Goal: Task Accomplishment & Management: Complete application form

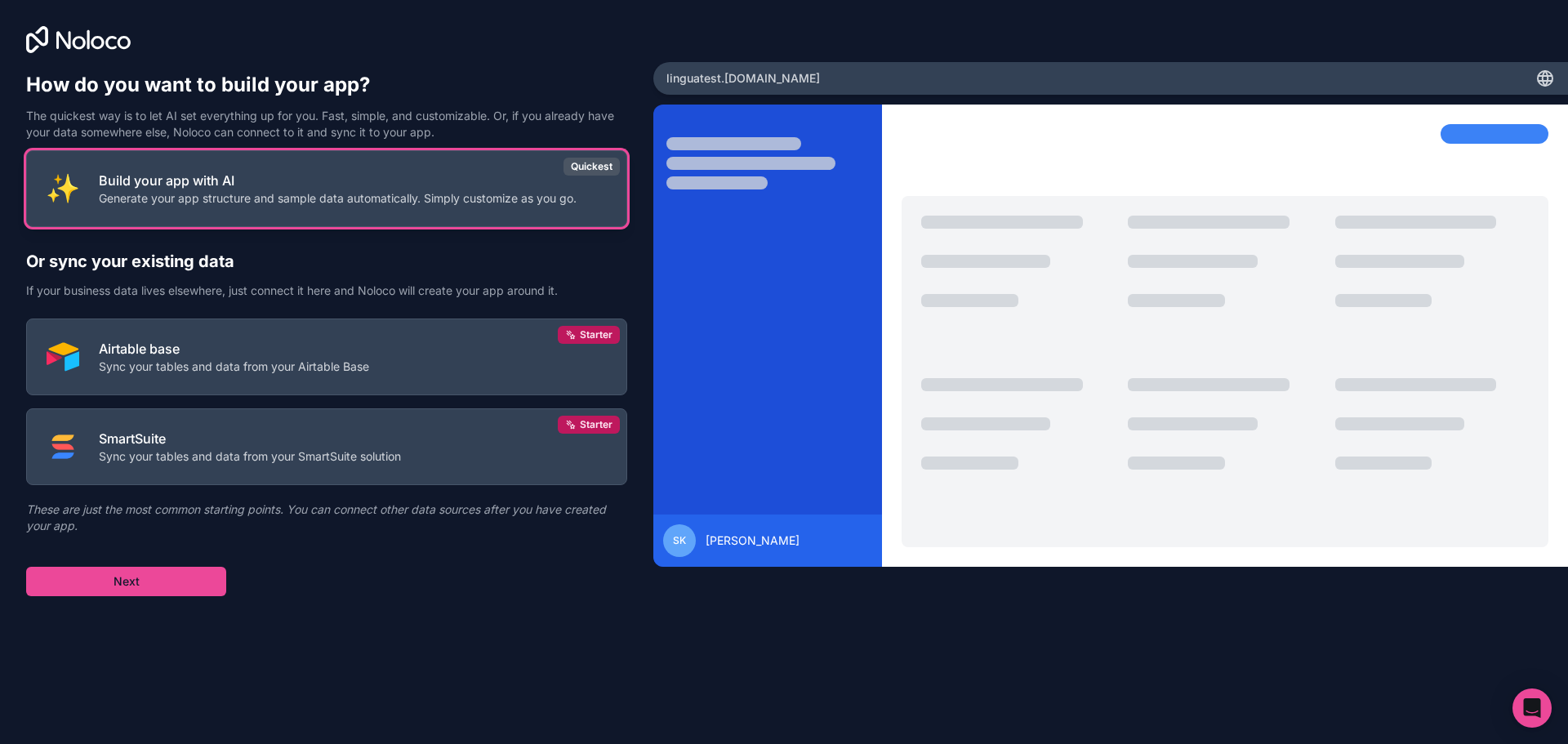
click at [310, 187] on p "Build your app with AI" at bounding box center [338, 180] width 478 height 20
click at [590, 171] on div "Quickest" at bounding box center [591, 166] width 56 height 18
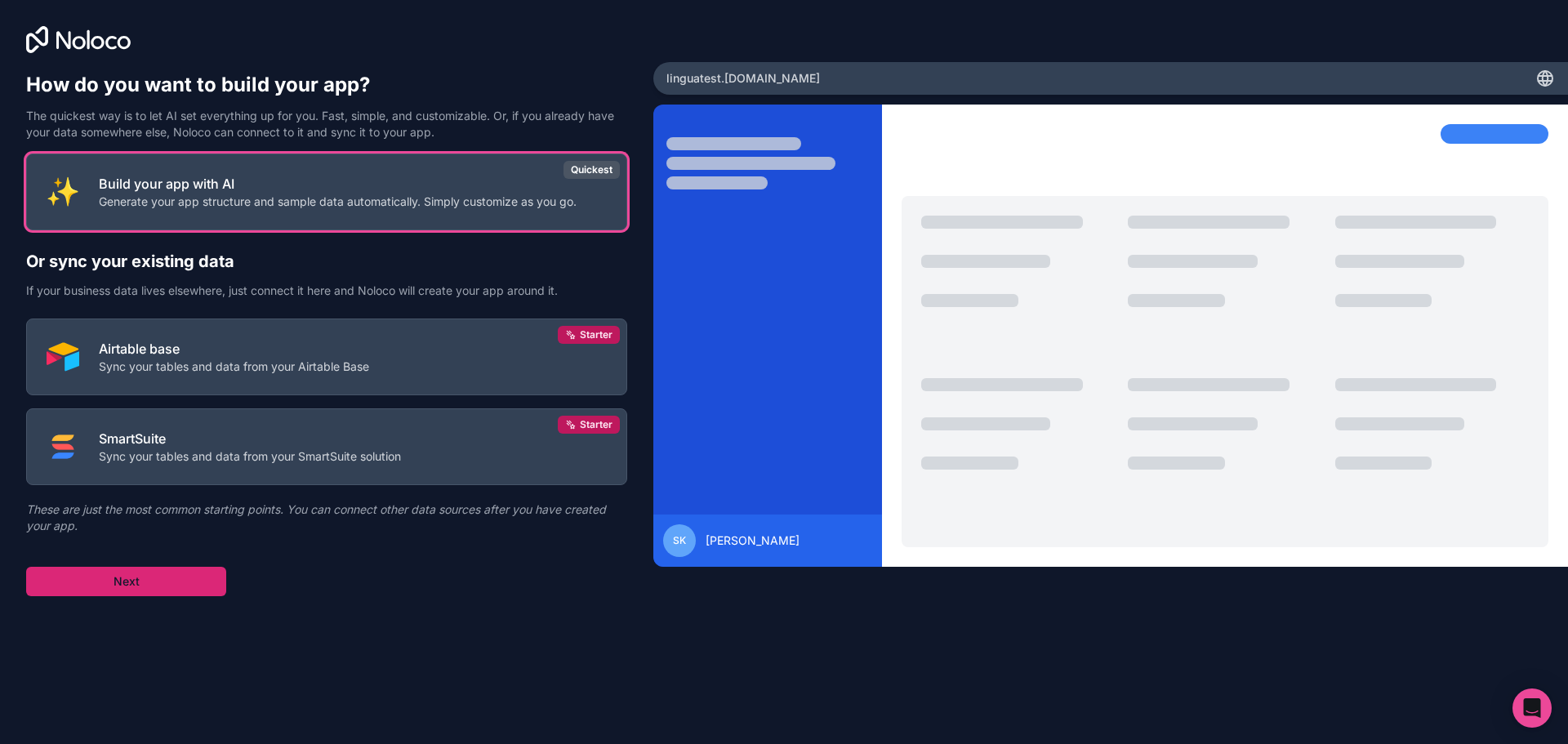
click at [121, 577] on button "Next" at bounding box center [126, 581] width 200 height 29
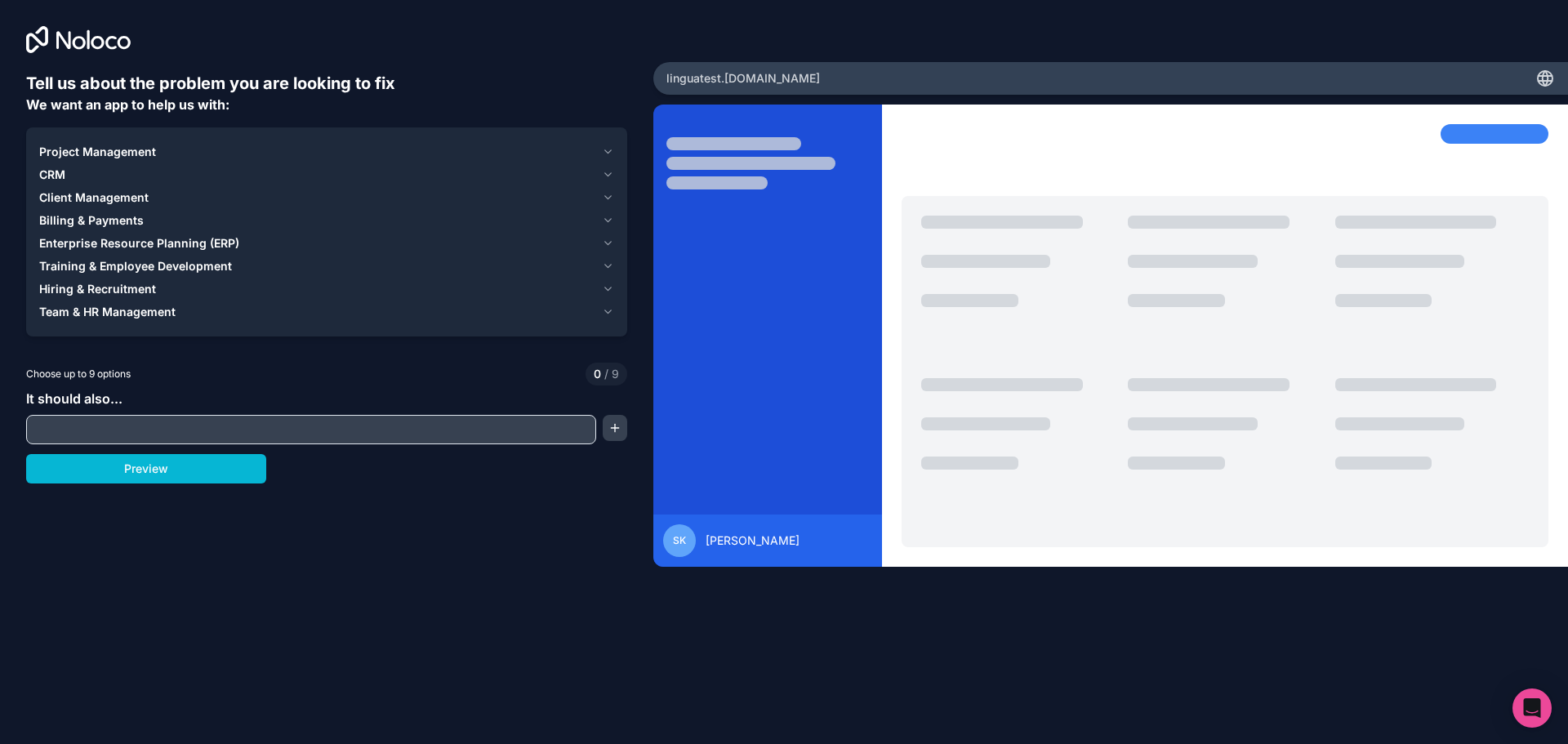
click at [140, 435] on input "text" at bounding box center [311, 430] width 562 height 23
paste input "Zielgruppe: Auswanderer, Reisende, Urlauber in Südamerika Sprachvariante: Südam…"
click at [179, 469] on button "Preview" at bounding box center [146, 468] width 240 height 29
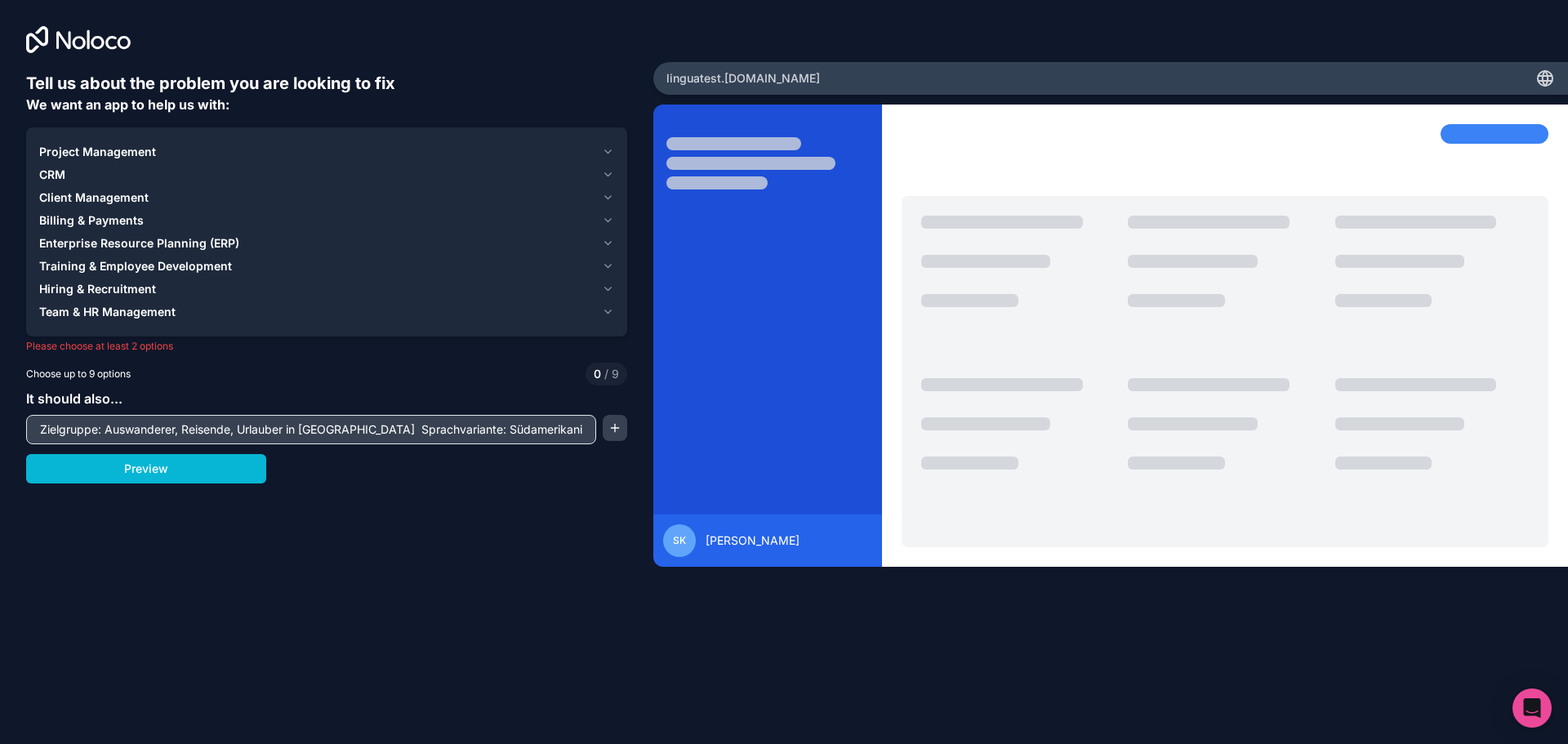
drag, startPoint x: 568, startPoint y: 430, endPoint x: 0, endPoint y: 434, distance: 568.0
click at [0, 436] on div "Tell us about the problem you are looking to fix We want an app to help us with…" at bounding box center [326, 310] width 653 height 620
drag, startPoint x: 559, startPoint y: 426, endPoint x: 24, endPoint y: 414, distance: 535.1
click at [0, 438] on div "Tell us about the problem you are looking to fix We want an app to help us with…" at bounding box center [326, 310] width 653 height 620
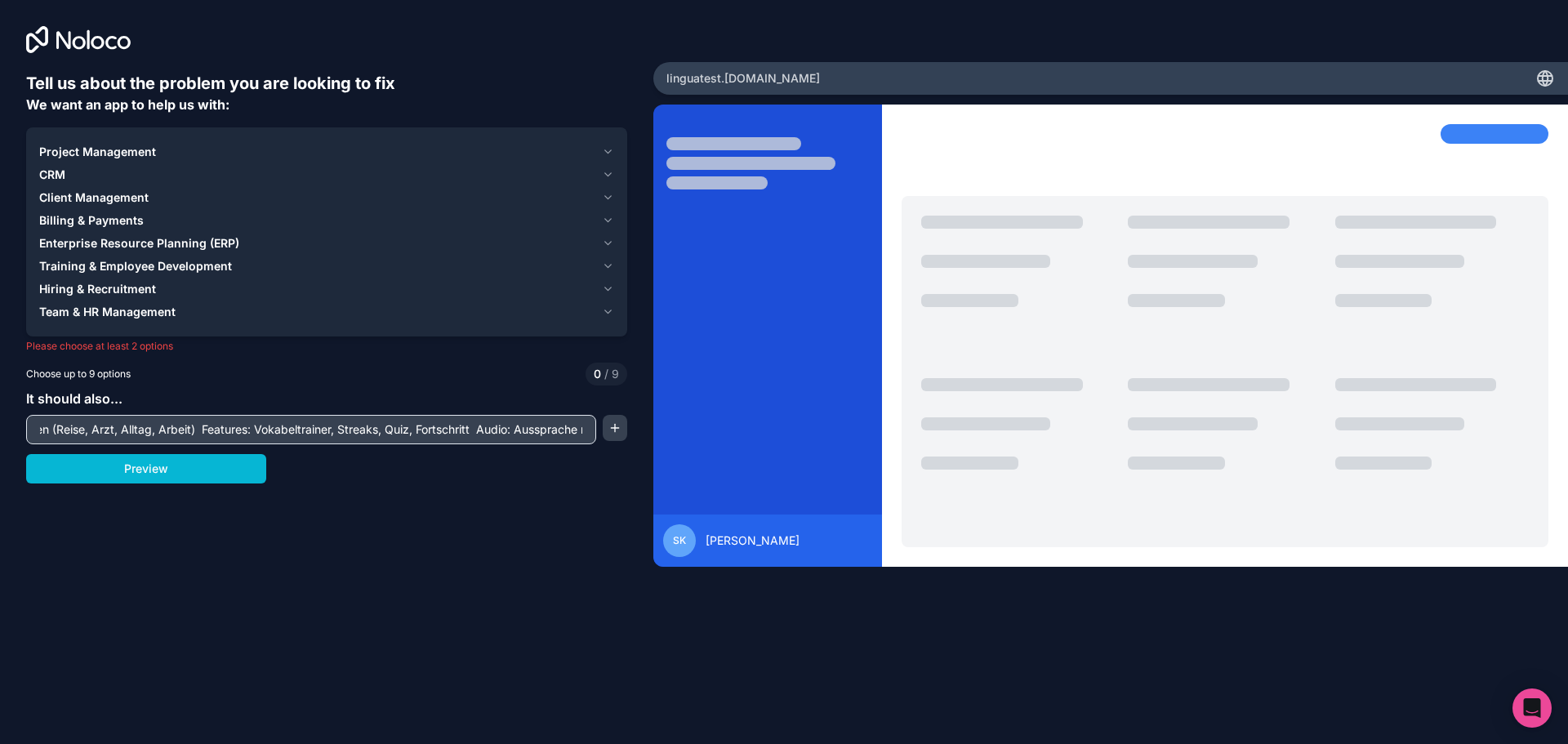
drag, startPoint x: 577, startPoint y: 433, endPoint x: 0, endPoint y: 422, distance: 577.1
click at [0, 422] on div "Tell us about the problem you are looking to fix We want an app to help us with…" at bounding box center [326, 310] width 653 height 620
type input "he mit TTS oder Sprecher Design: Einfach, modern, spielerisch (Gamification) Te…"
click at [419, 430] on input "he mit TTS oder Sprecher Design: Einfach, modern, spielerisch (Gamification) Te…" at bounding box center [311, 430] width 562 height 23
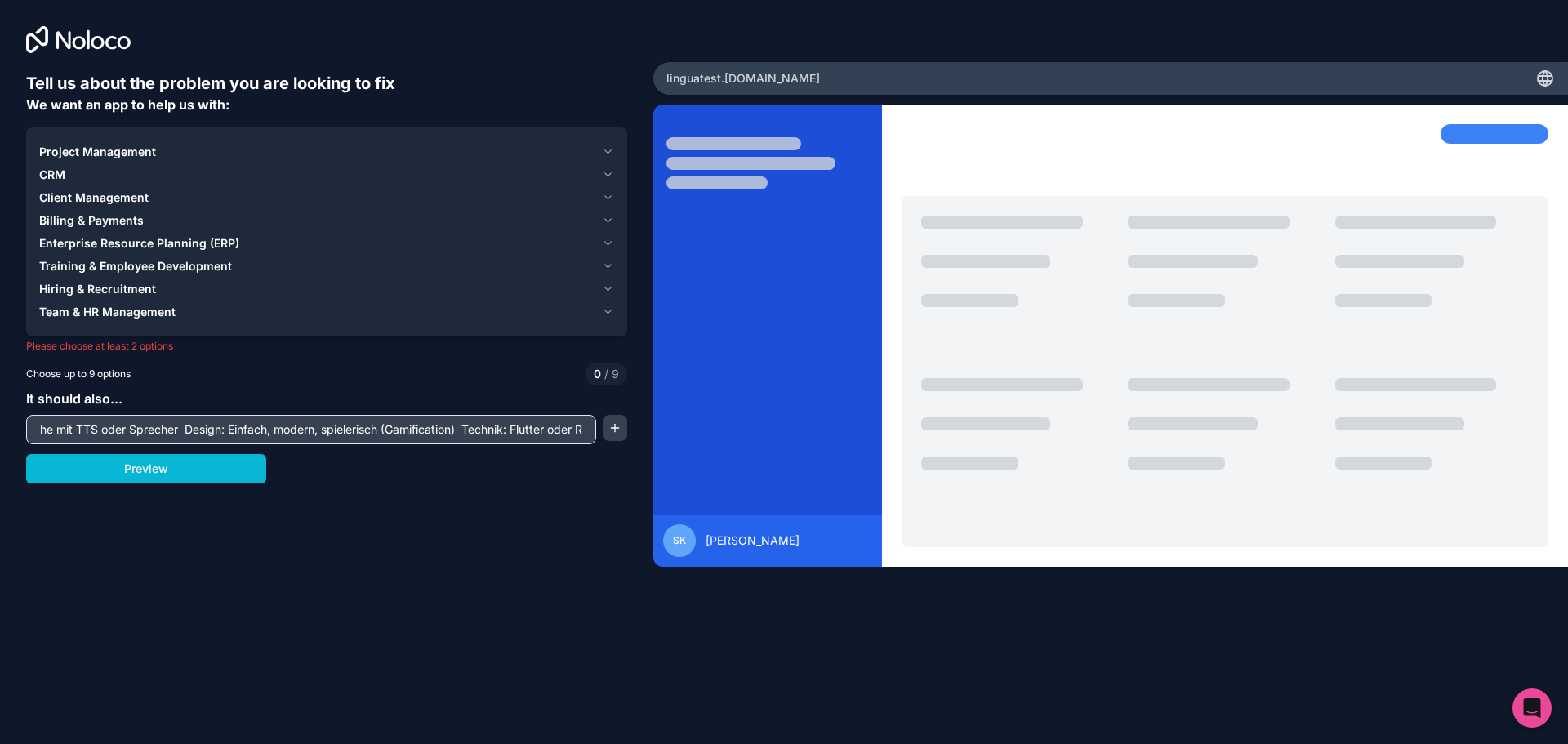
click at [419, 430] on input "he mit TTS oder Sprecher Design: Einfach, modern, spielerisch (Gamification) Te…" at bounding box center [311, 430] width 562 height 23
click at [603, 172] on icon "button" at bounding box center [608, 174] width 13 height 13
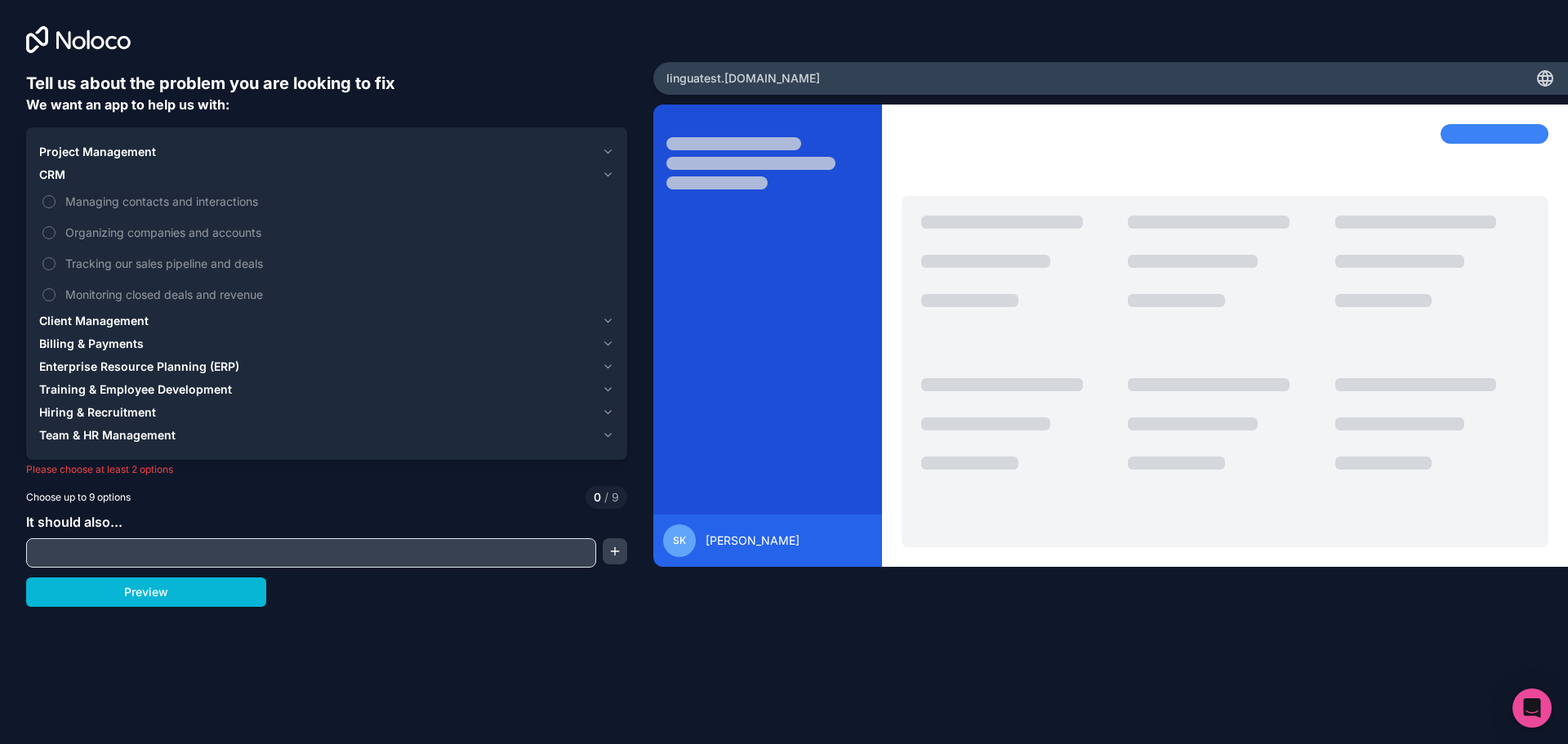
click at [604, 172] on icon "button" at bounding box center [608, 174] width 13 height 13
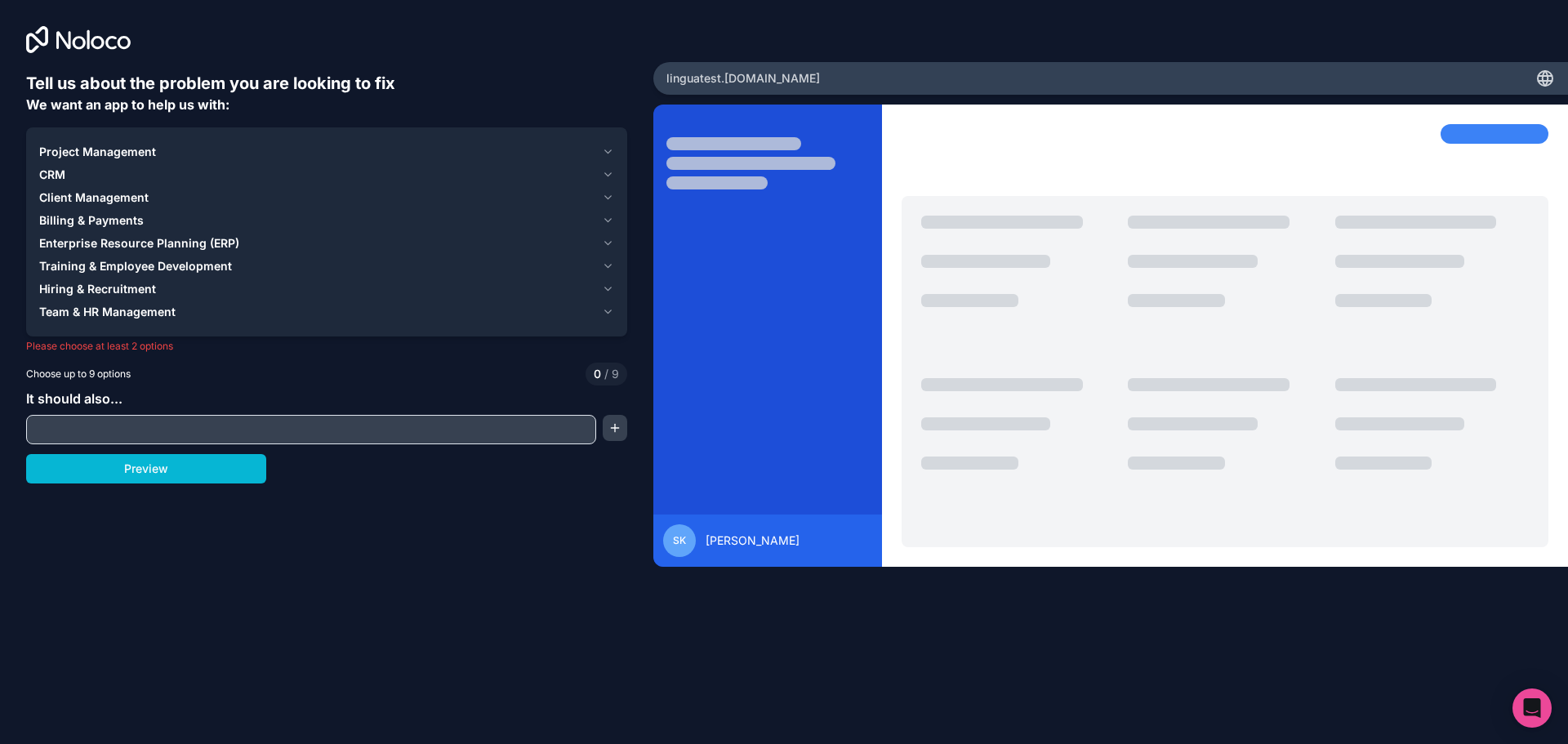
drag, startPoint x: 41, startPoint y: 147, endPoint x: 278, endPoint y: 395, distance: 343.0
click at [278, 395] on div "Tell us about the problem you are looking to fix We want an app to help us with…" at bounding box center [326, 332] width 601 height 522
click at [604, 176] on icon "button" at bounding box center [608, 174] width 13 height 13
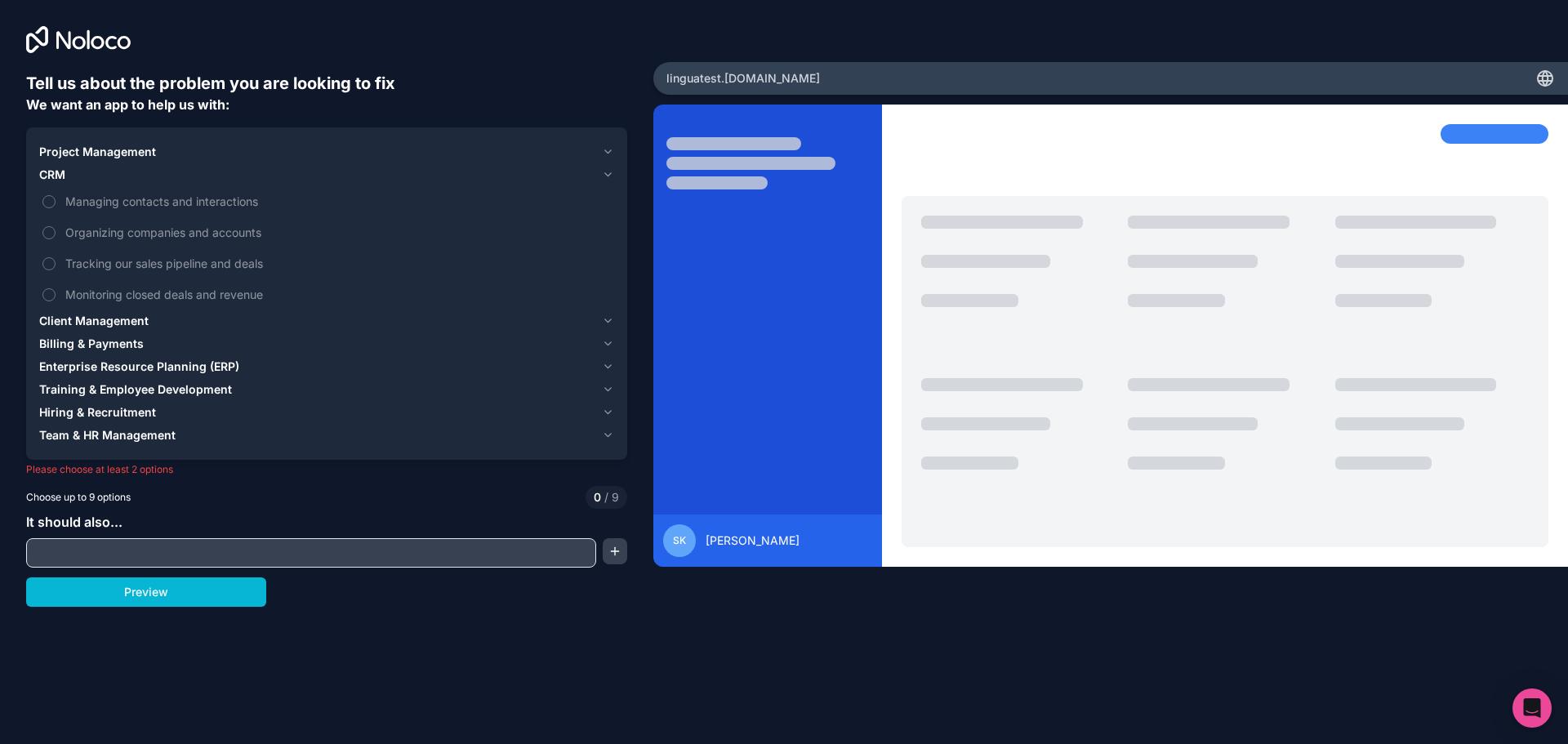
click at [604, 176] on icon "button" at bounding box center [608, 174] width 13 height 13
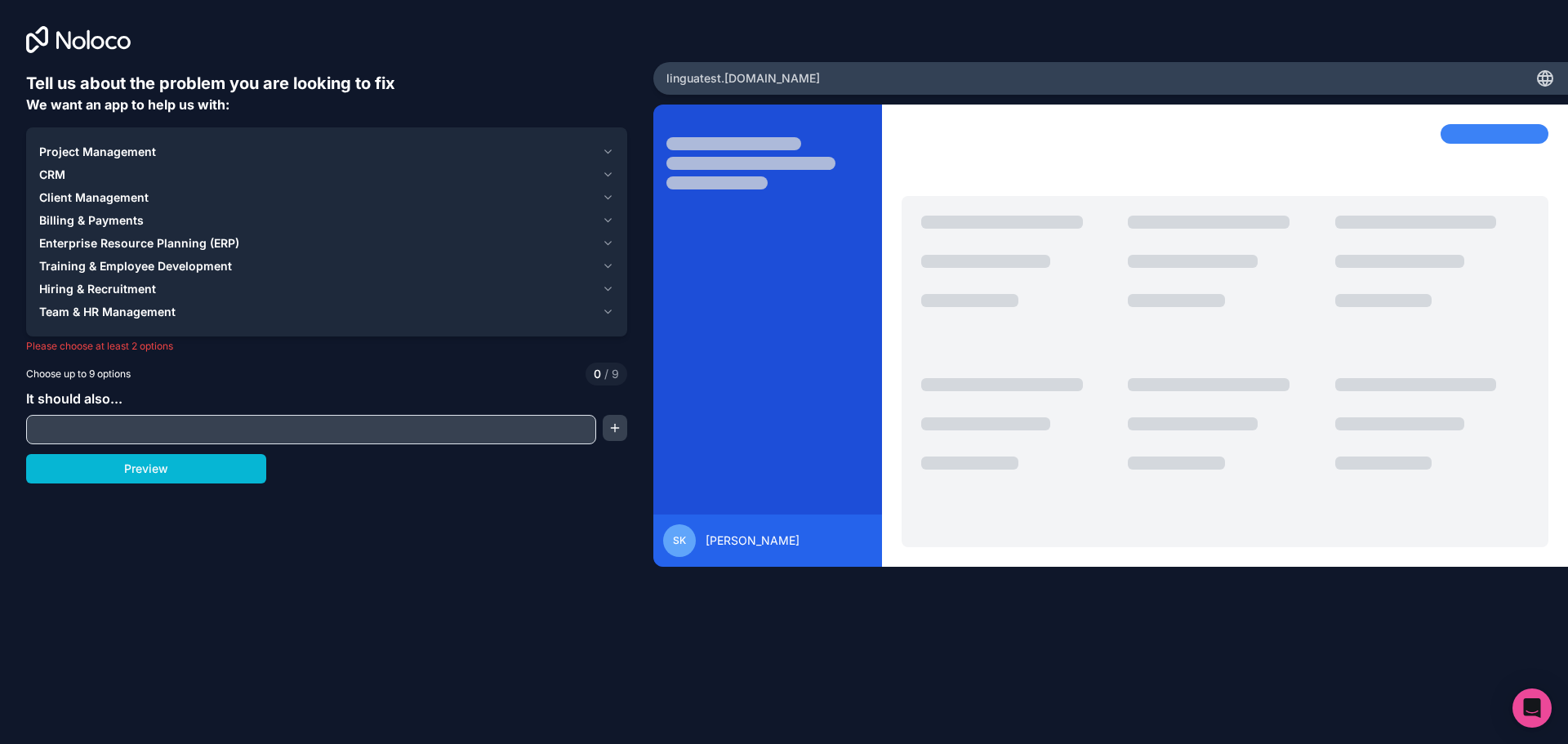
click at [604, 176] on icon "button" at bounding box center [608, 174] width 13 height 13
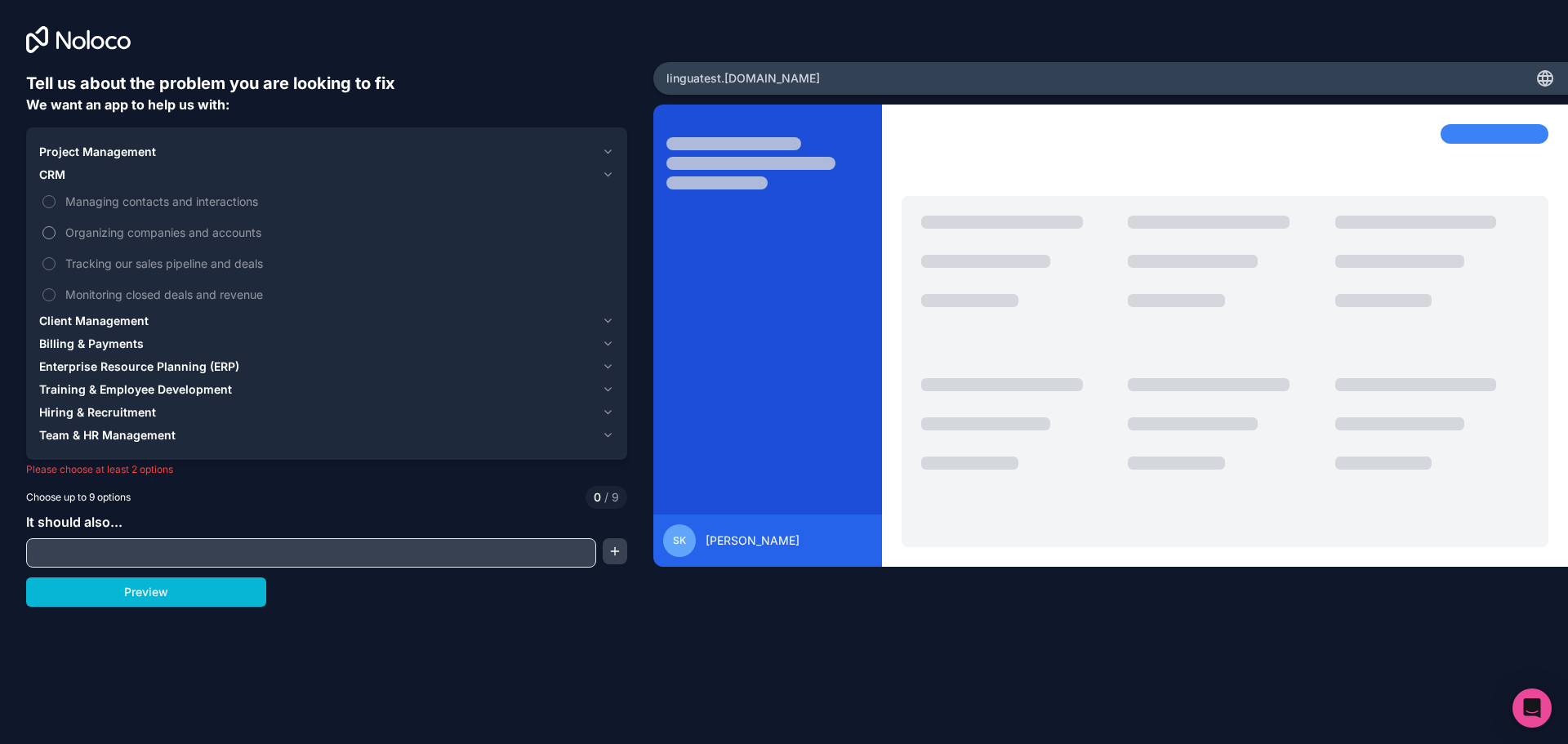
click at [50, 238] on button "Organizing companies and accounts" at bounding box center [49, 232] width 13 height 13
click at [51, 205] on button "Managing contacts and interactions" at bounding box center [49, 201] width 13 height 13
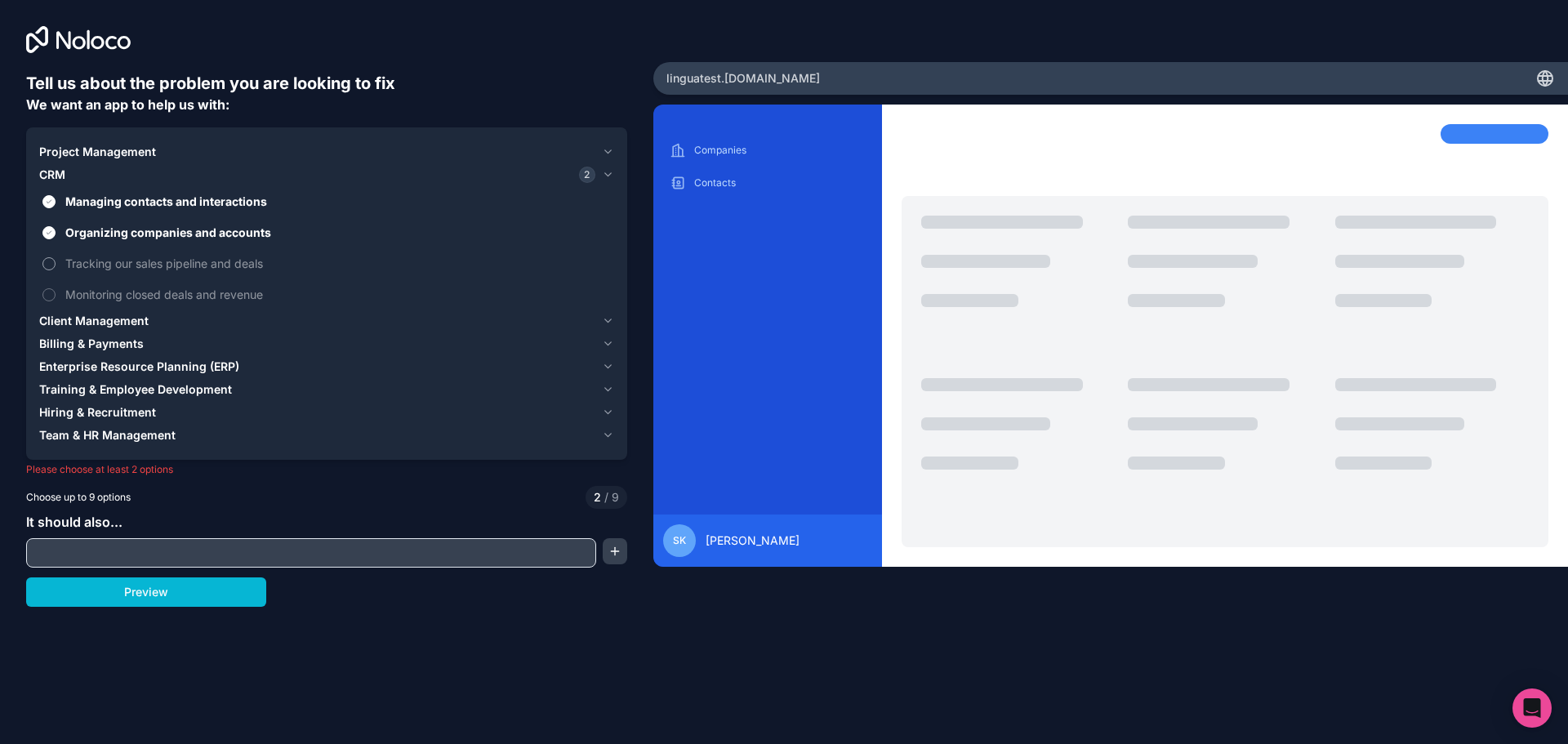
click at [49, 269] on button "Tracking our sales pipeline and deals" at bounding box center [49, 263] width 13 height 13
click at [46, 297] on button "Monitoring closed deals and revenue" at bounding box center [49, 295] width 13 height 13
click at [607, 319] on icon "button" at bounding box center [608, 321] width 13 height 13
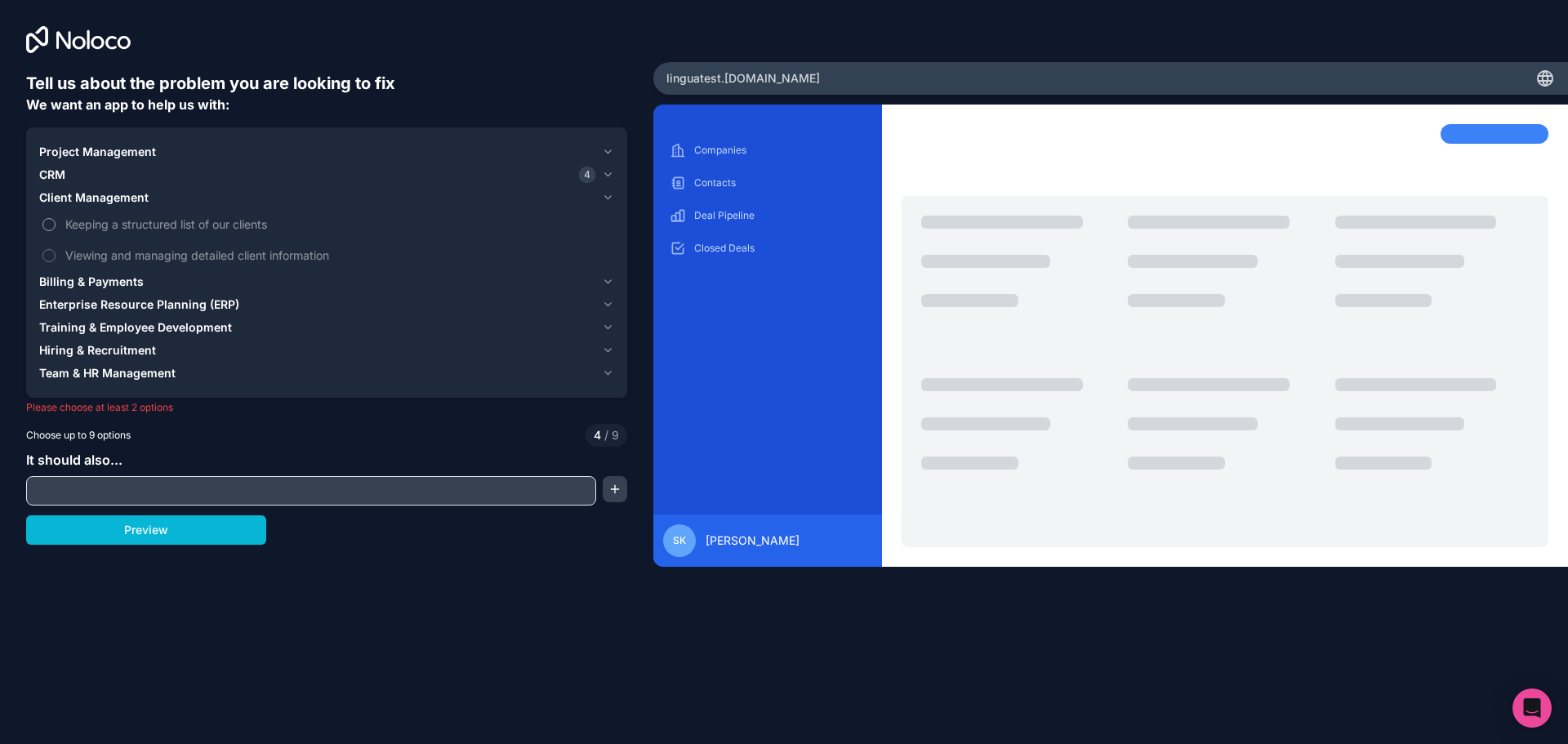
click at [55, 228] on label "Keeping a structured list of our clients" at bounding box center [327, 224] width 575 height 30
click at [55, 228] on button "Keeping a structured list of our clients" at bounding box center [49, 224] width 13 height 13
click at [63, 247] on label "Viewing and managing detailed client information" at bounding box center [327, 255] width 575 height 30
click at [55, 249] on button "Viewing and managing detailed client information" at bounding box center [49, 255] width 13 height 13
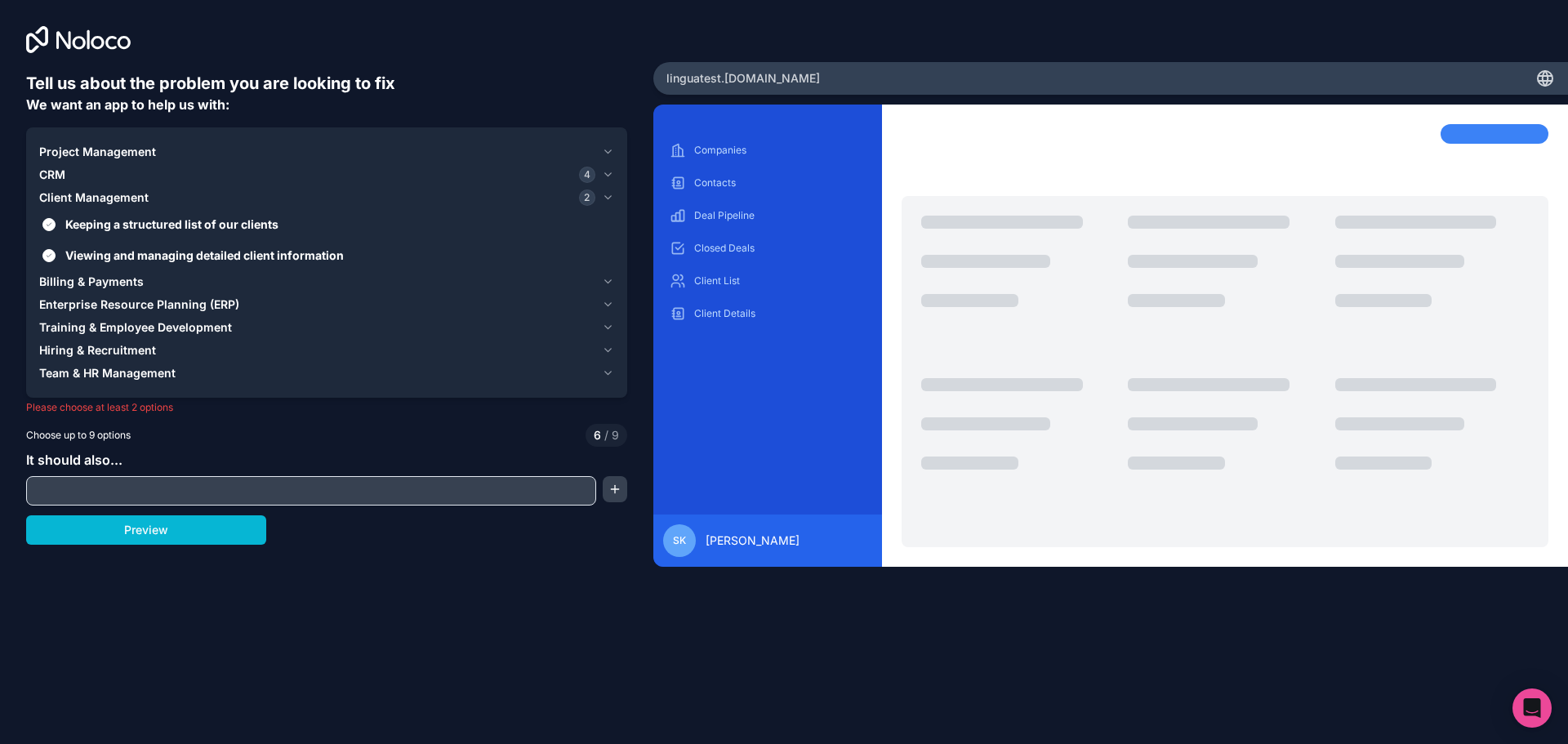
click at [613, 202] on icon "button" at bounding box center [608, 197] width 13 height 13
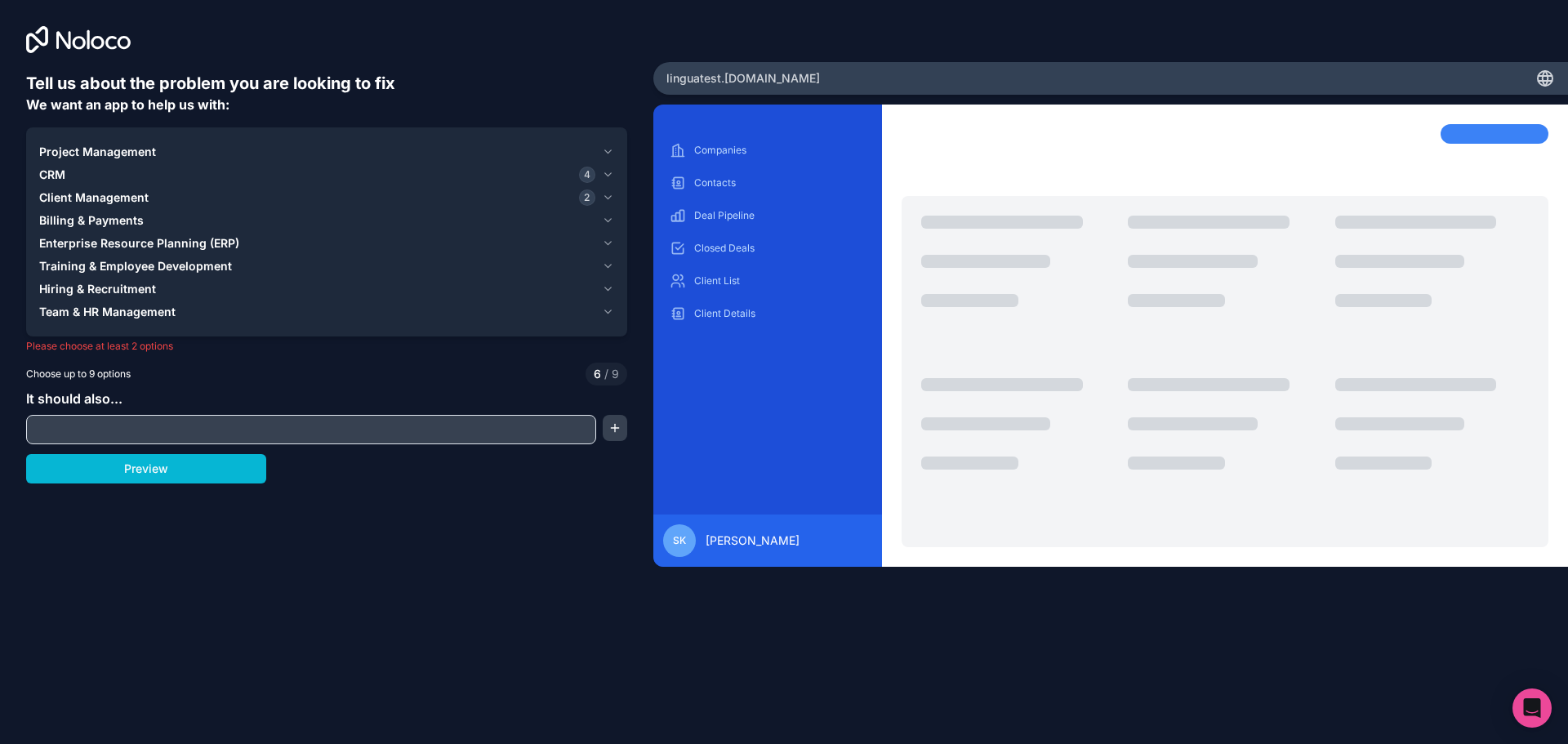
click at [612, 152] on icon "button" at bounding box center [608, 152] width 13 height 13
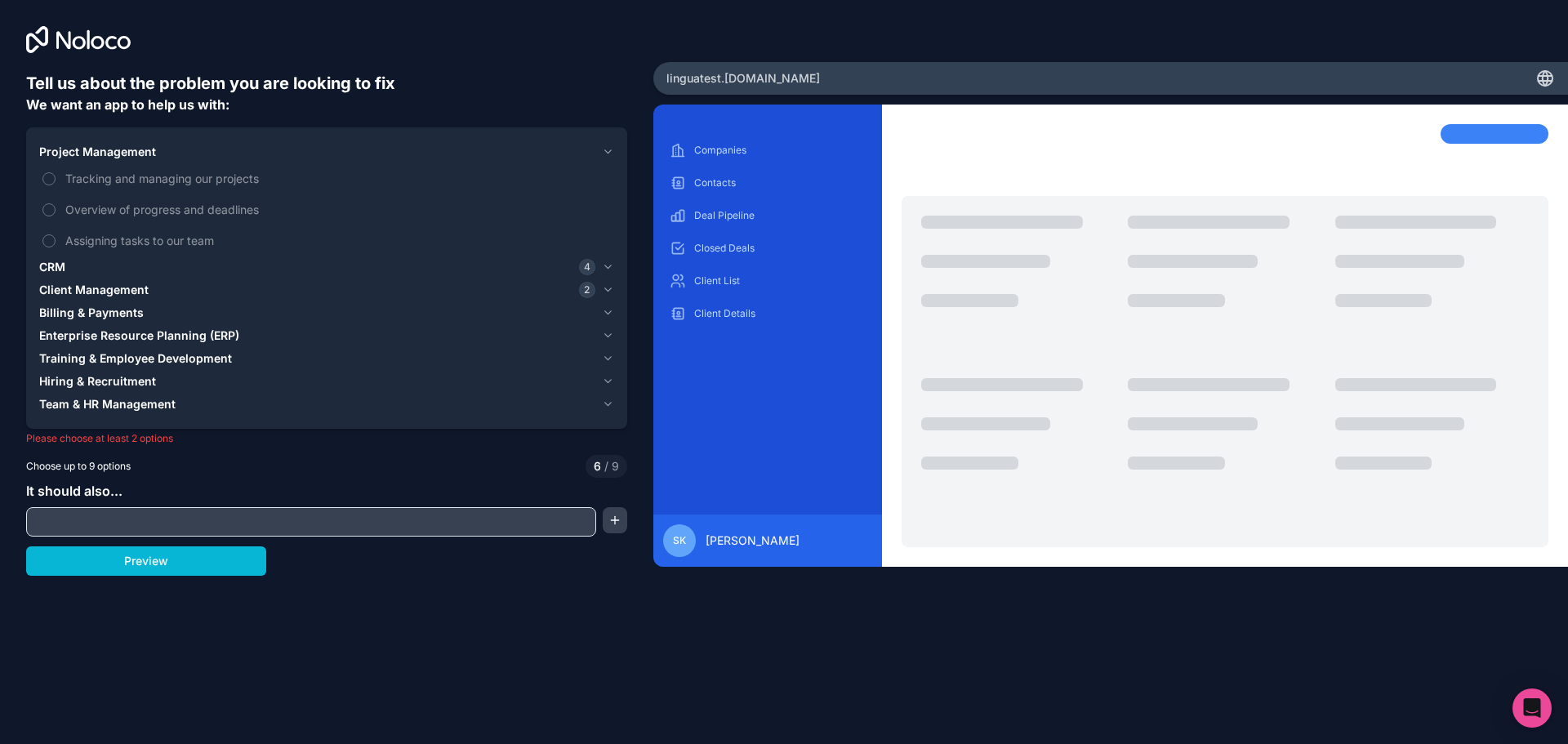
click at [612, 152] on icon "button" at bounding box center [608, 152] width 13 height 13
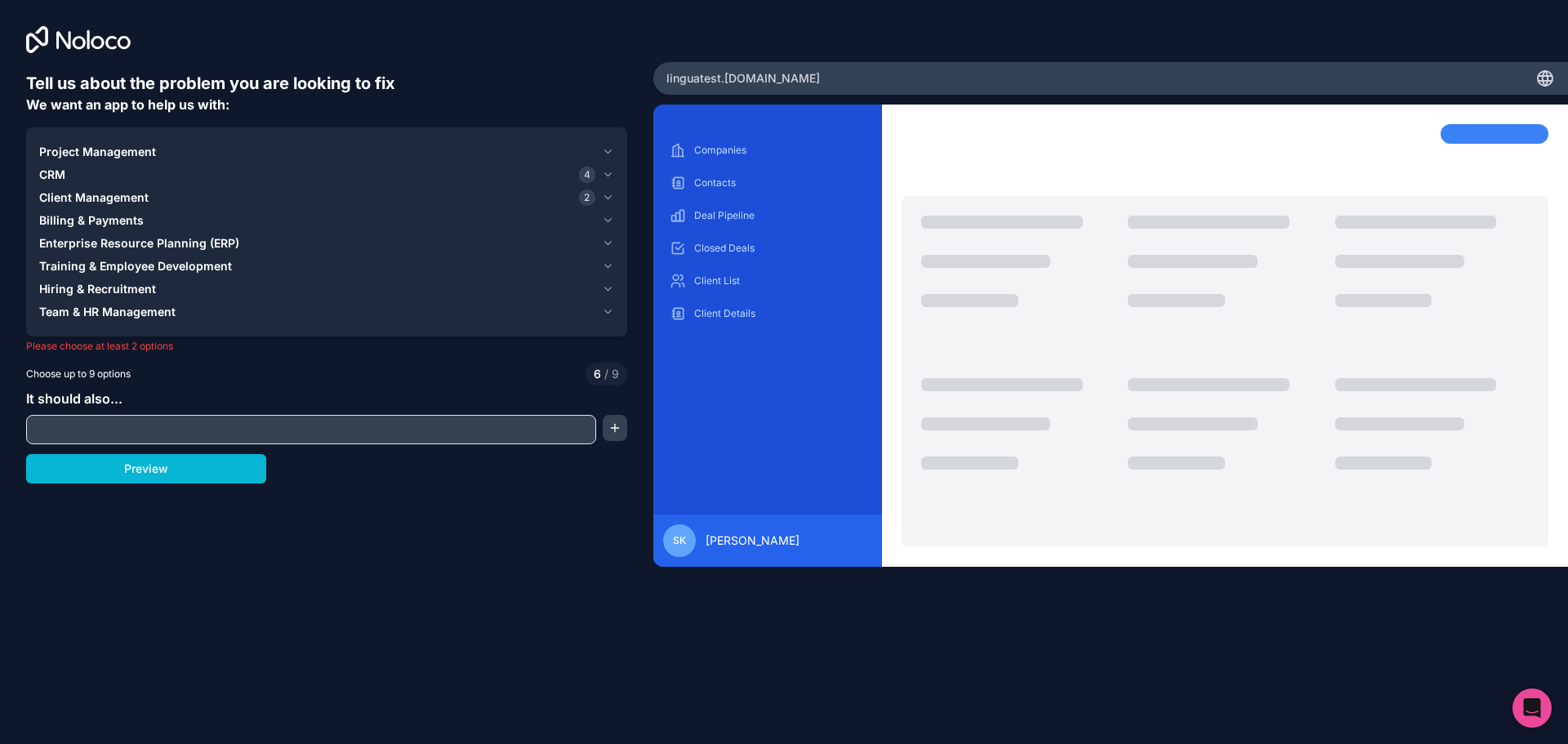
click at [613, 313] on icon "button" at bounding box center [608, 312] width 13 height 13
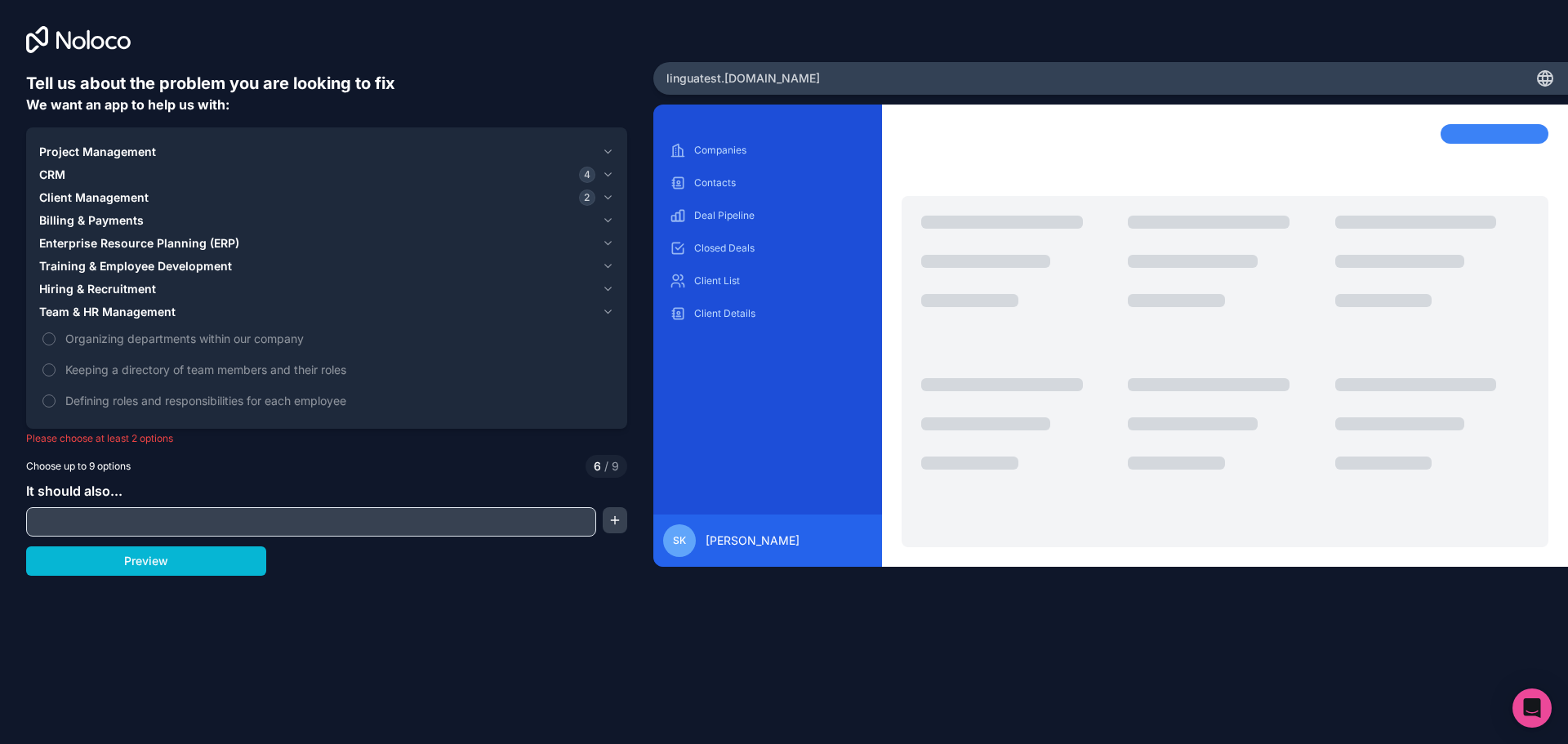
click at [613, 313] on icon "button" at bounding box center [608, 312] width 13 height 13
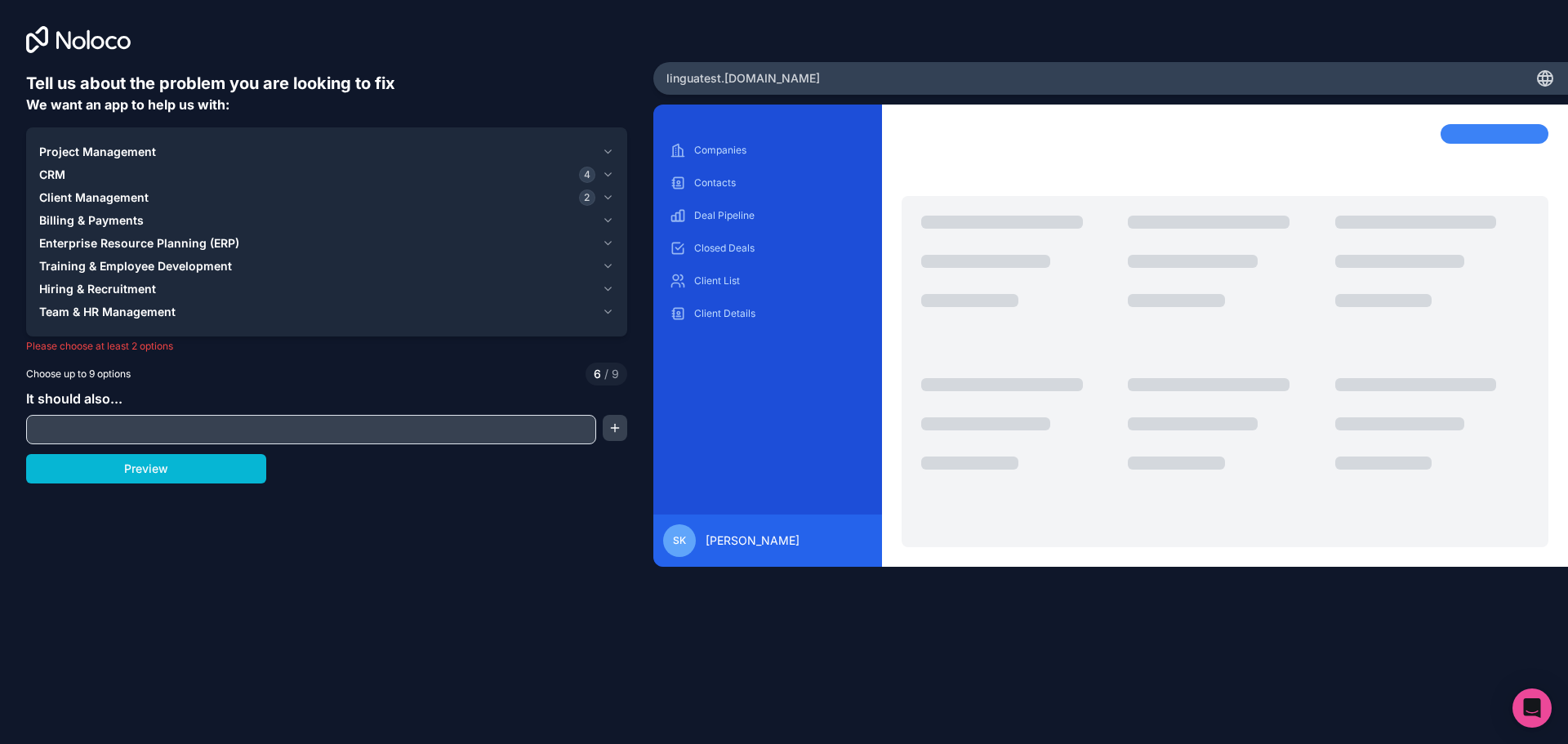
click at [607, 222] on icon "button" at bounding box center [607, 221] width 6 height 4
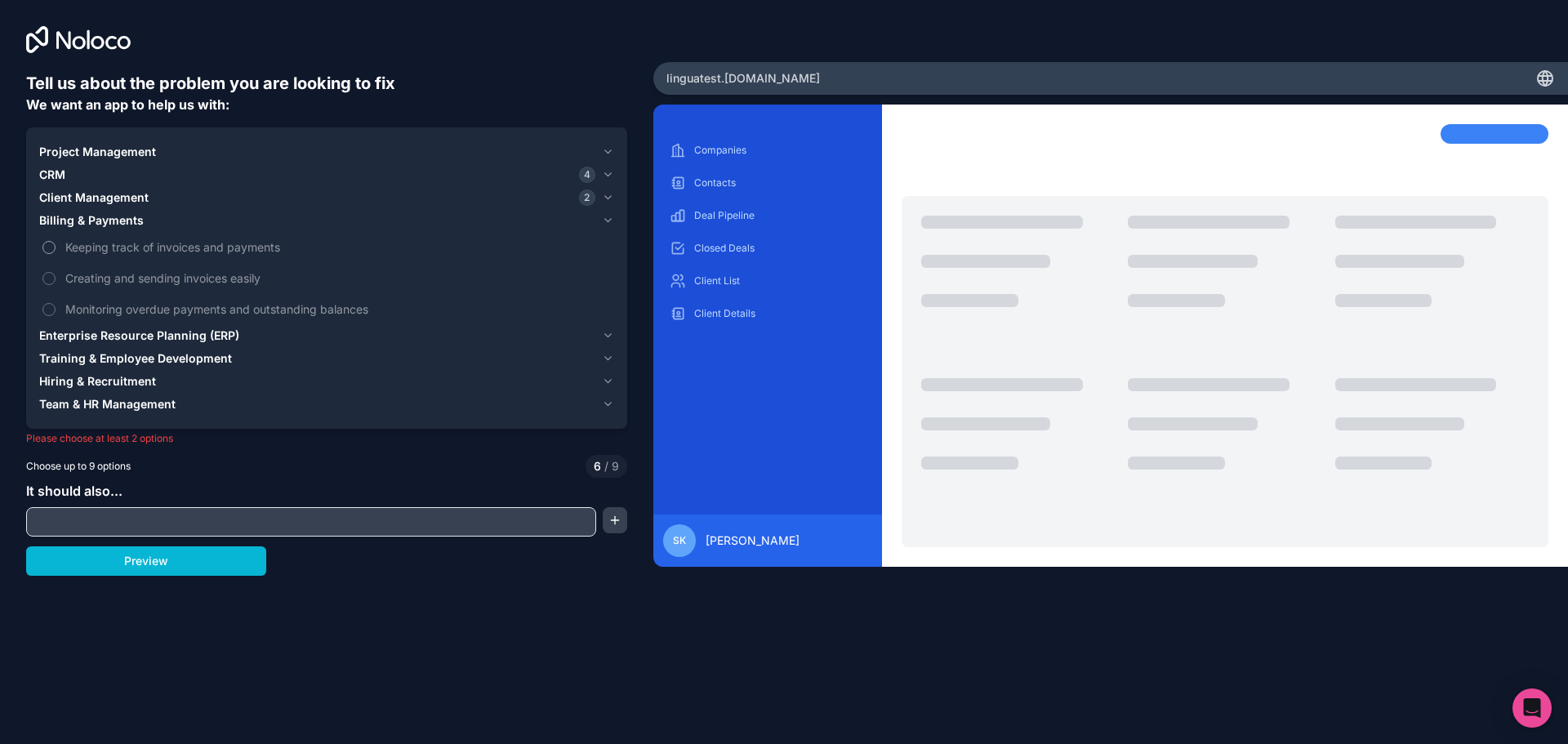
click at [55, 249] on button "Keeping track of invoices and payments" at bounding box center [49, 247] width 13 height 13
click at [58, 275] on label "Creating and sending invoices easily" at bounding box center [327, 278] width 575 height 30
click at [55, 275] on button "Creating and sending invoices easily" at bounding box center [49, 278] width 13 height 13
click at [58, 275] on label "Creating and sending invoices easily" at bounding box center [327, 278] width 575 height 30
click at [55, 275] on button "Creating and sending invoices easily" at bounding box center [49, 278] width 13 height 13
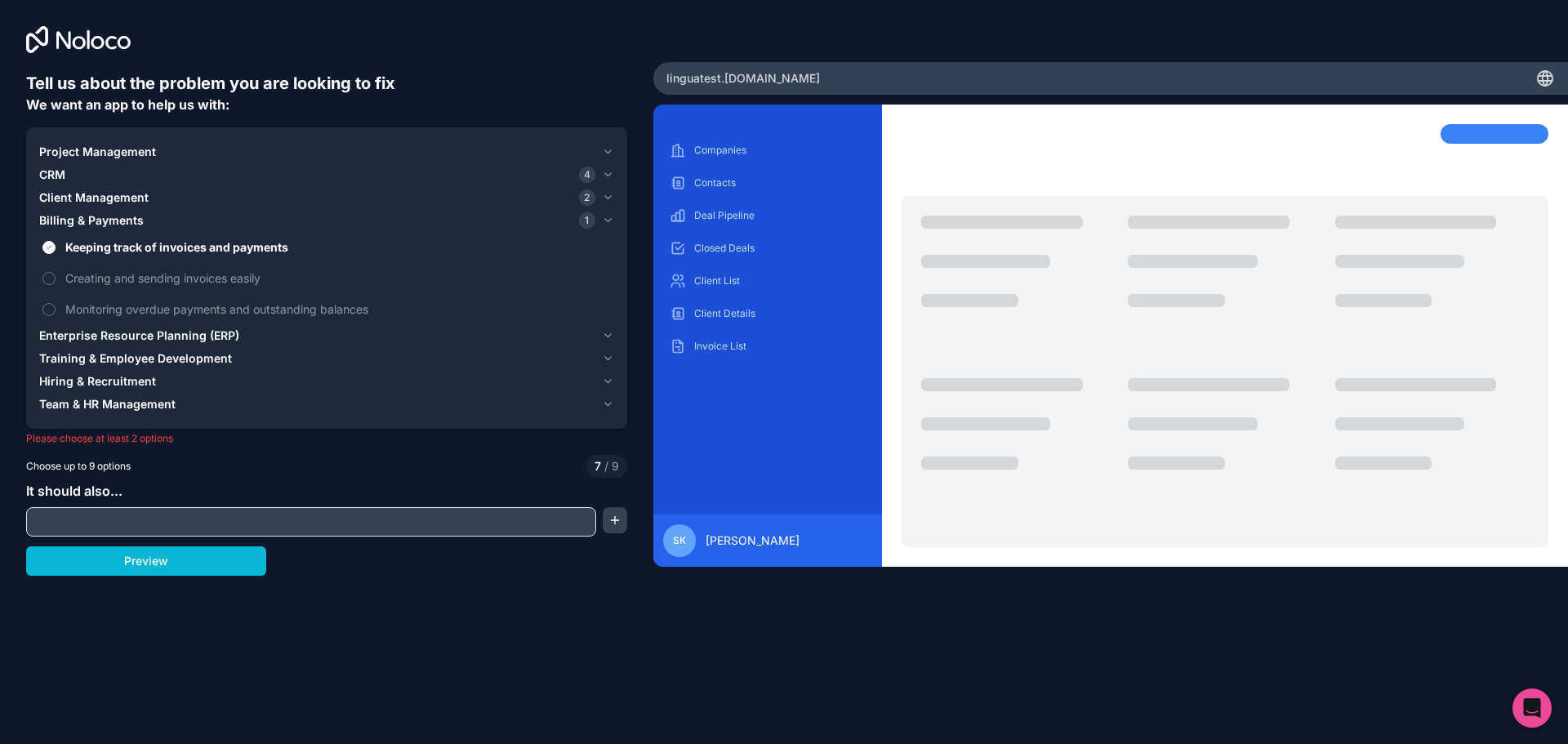
click at [607, 196] on icon "button" at bounding box center [608, 197] width 13 height 13
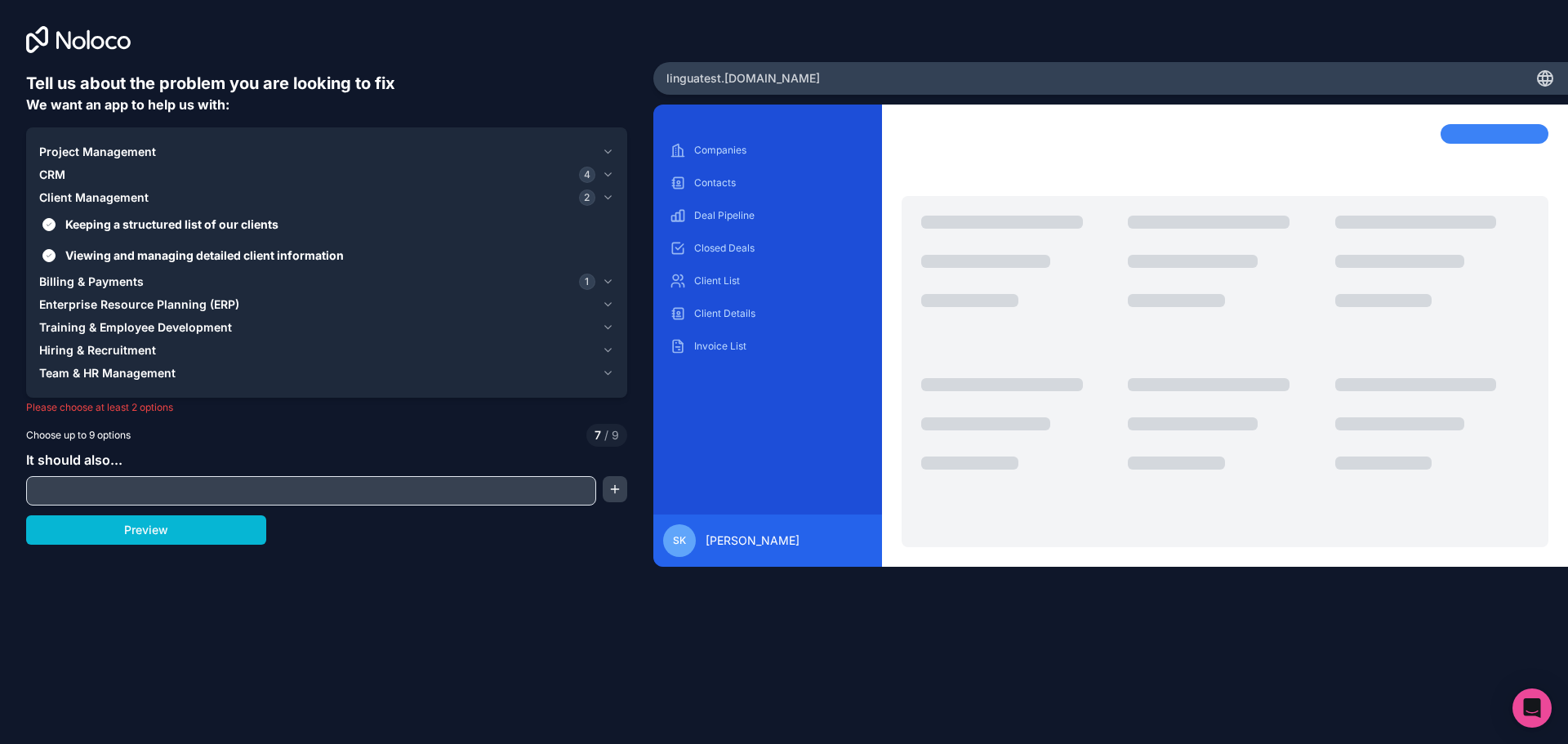
click at [604, 177] on icon "button" at bounding box center [608, 174] width 13 height 13
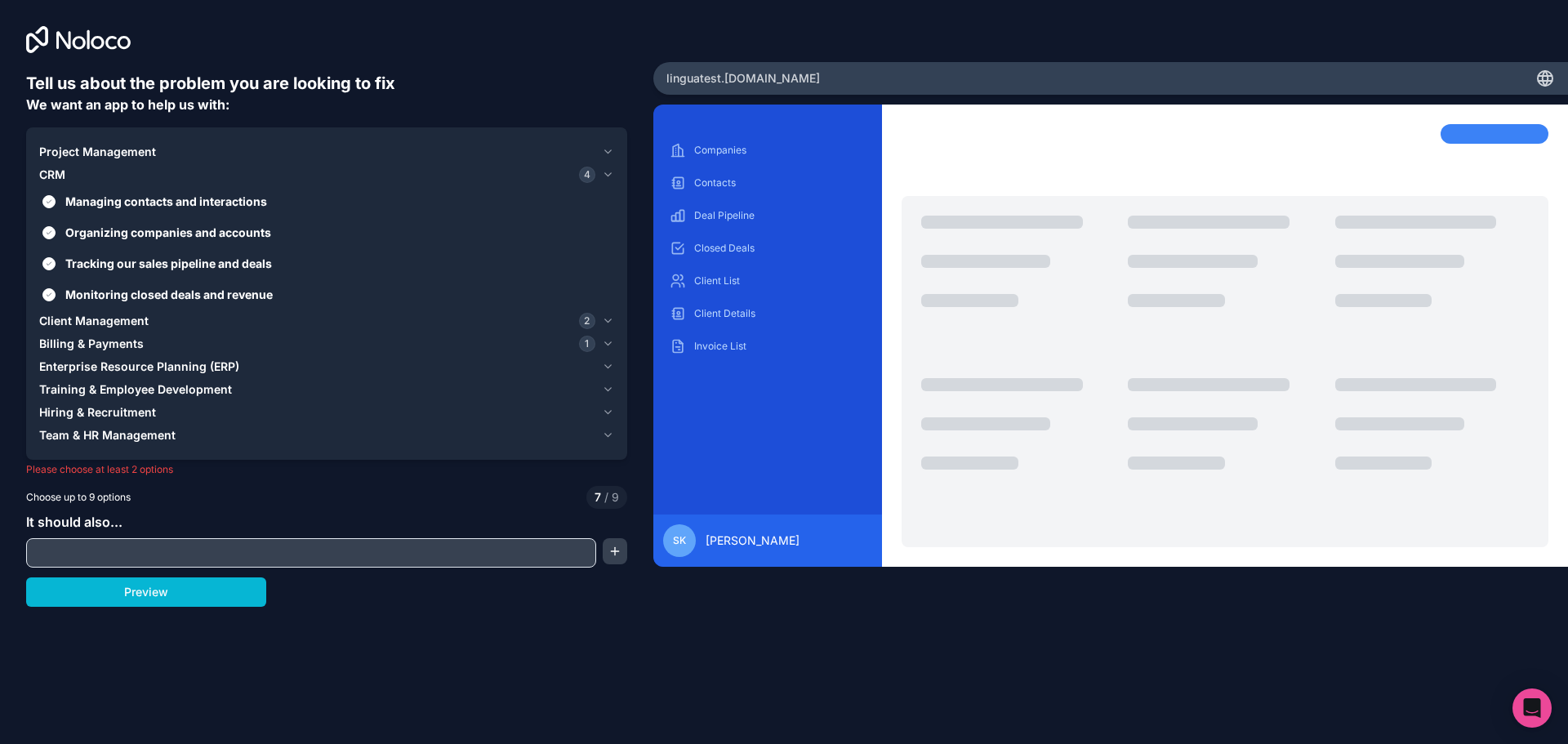
click at [609, 155] on icon "button" at bounding box center [608, 152] width 13 height 13
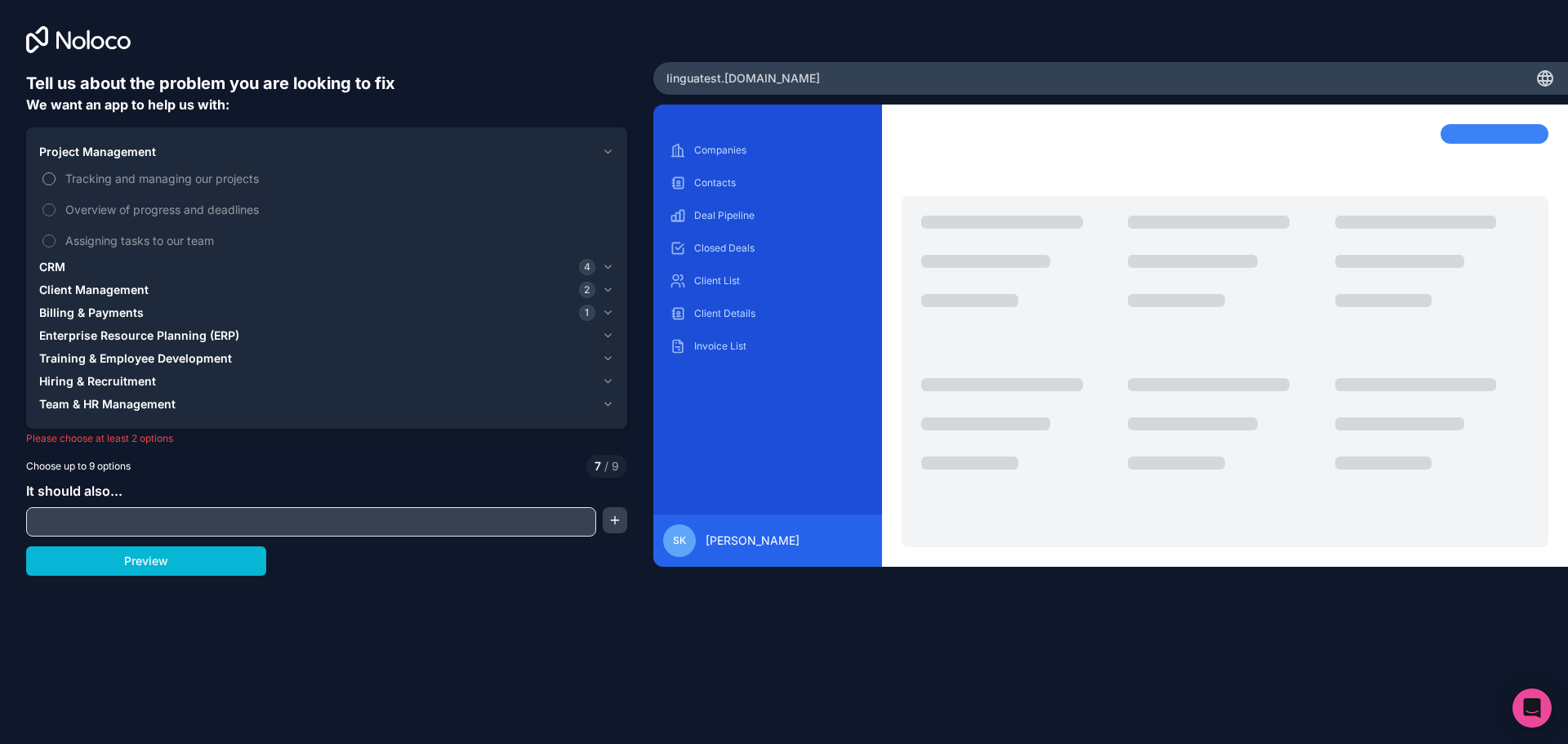
click at [53, 169] on label "Tracking and managing our projects" at bounding box center [327, 179] width 575 height 30
click at [53, 172] on button "Tracking and managing our projects" at bounding box center [49, 179] width 13 height 13
click at [48, 208] on button "Overview of progress and deadlines" at bounding box center [49, 210] width 13 height 13
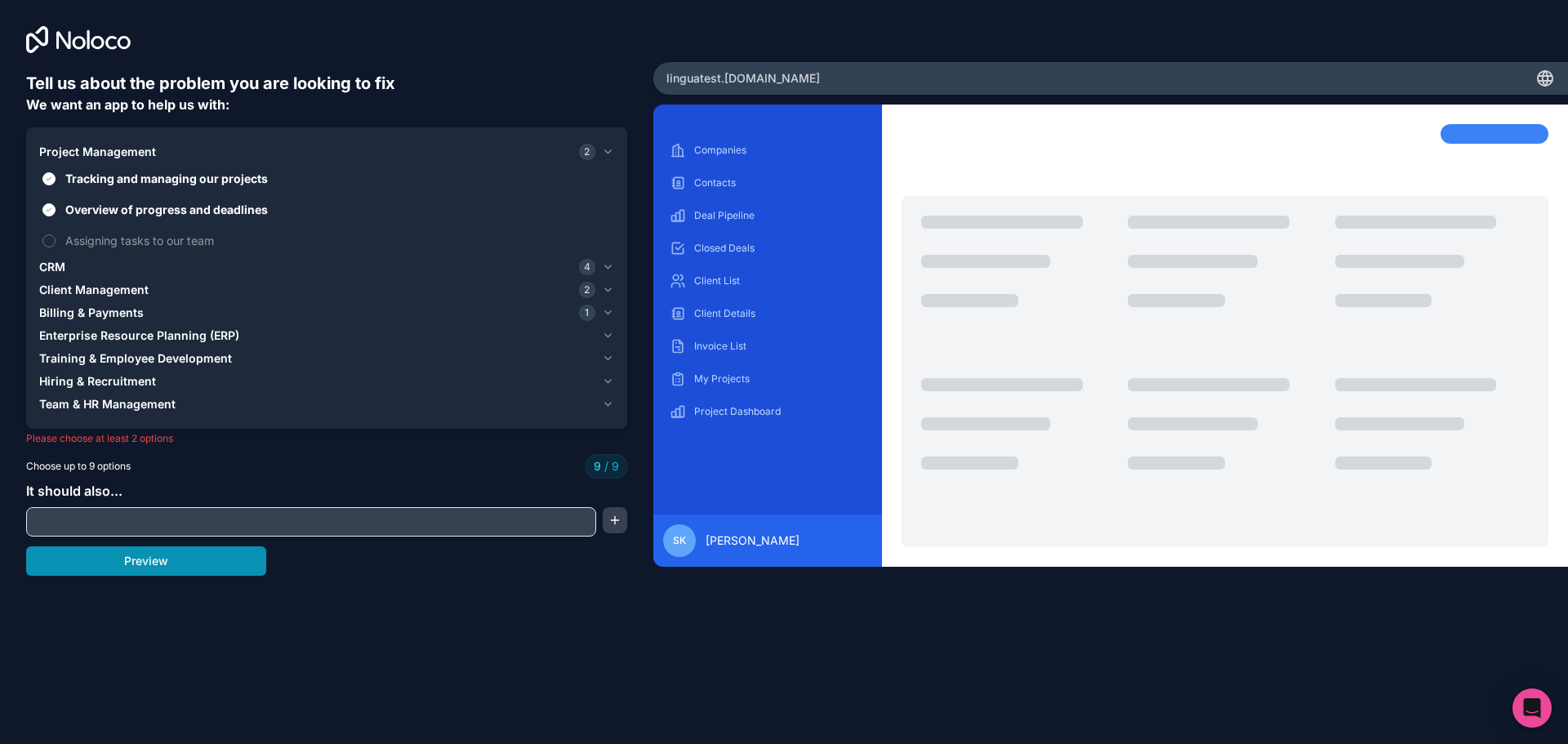
click at [111, 564] on button "Preview" at bounding box center [146, 561] width 240 height 29
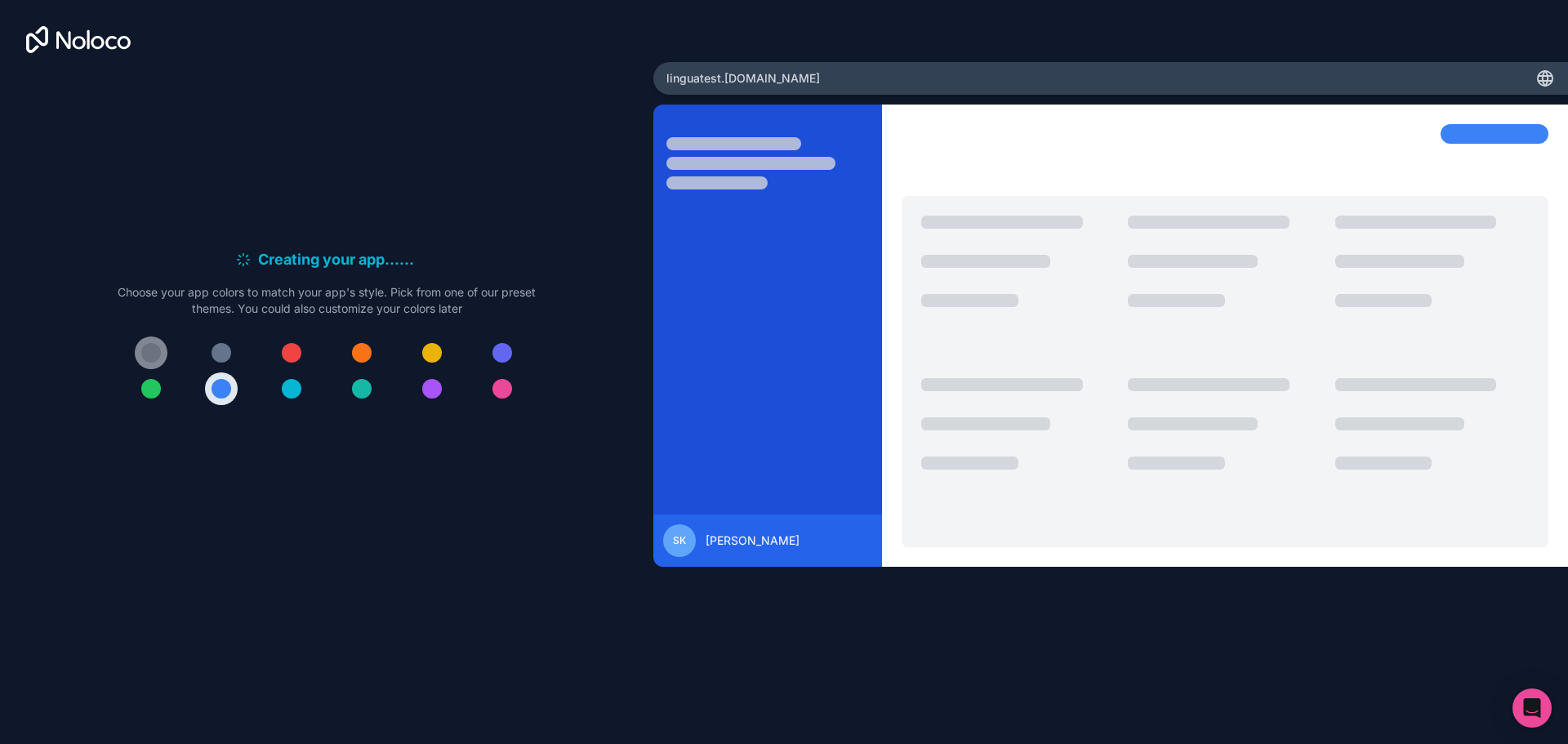
click at [155, 347] on div at bounding box center [151, 353] width 20 height 20
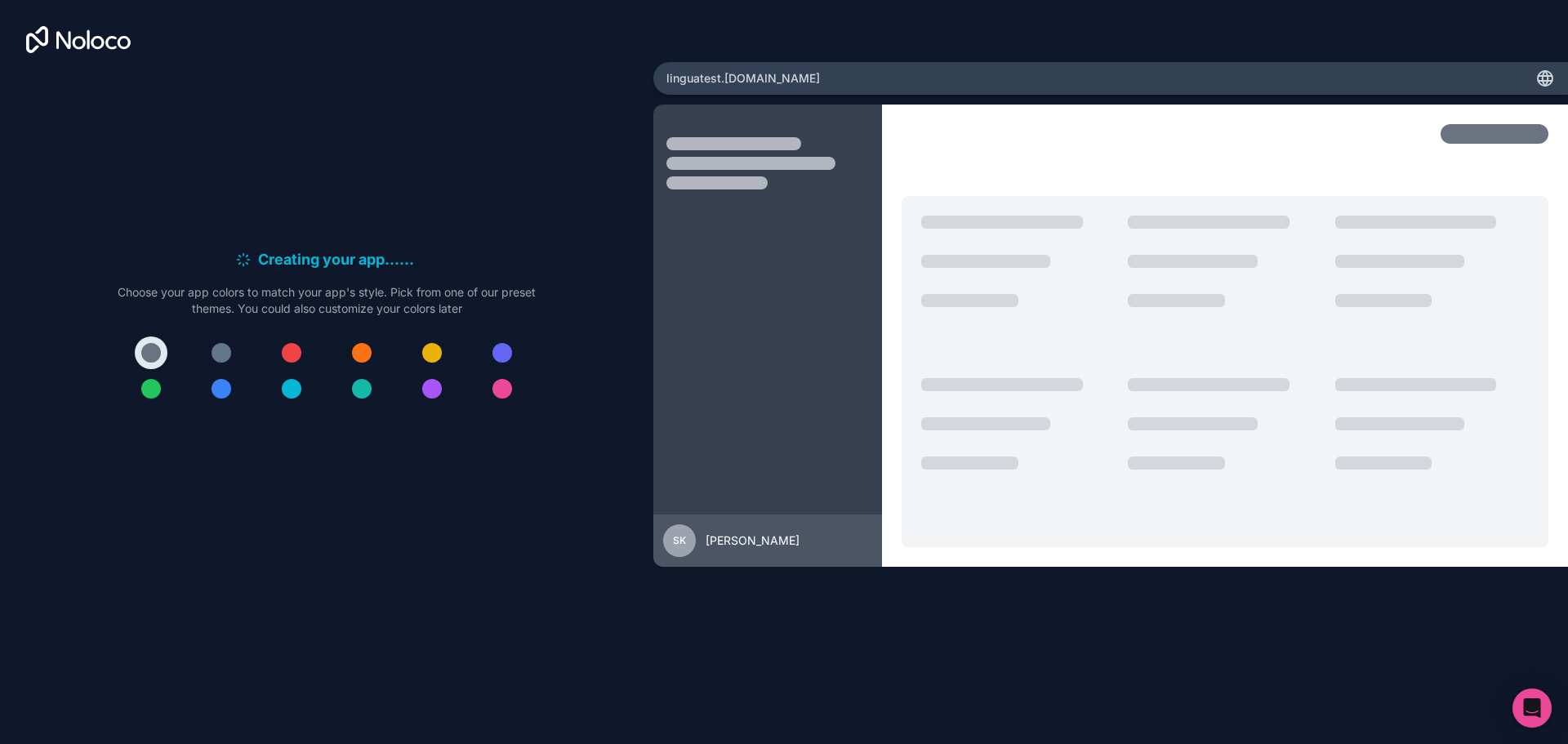
click at [543, 146] on div "Creating your app... . . . Meanwhile, let's personalize it! Choose your app col…" at bounding box center [326, 332] width 601 height 522
click at [130, 347] on div at bounding box center [327, 371] width 418 height 69
click at [341, 170] on div "Creating your app... . . . Meanwhile, let's personalize it! Choose your app col…" at bounding box center [326, 332] width 601 height 522
click at [1546, 70] on icon at bounding box center [1546, 79] width 20 height 20
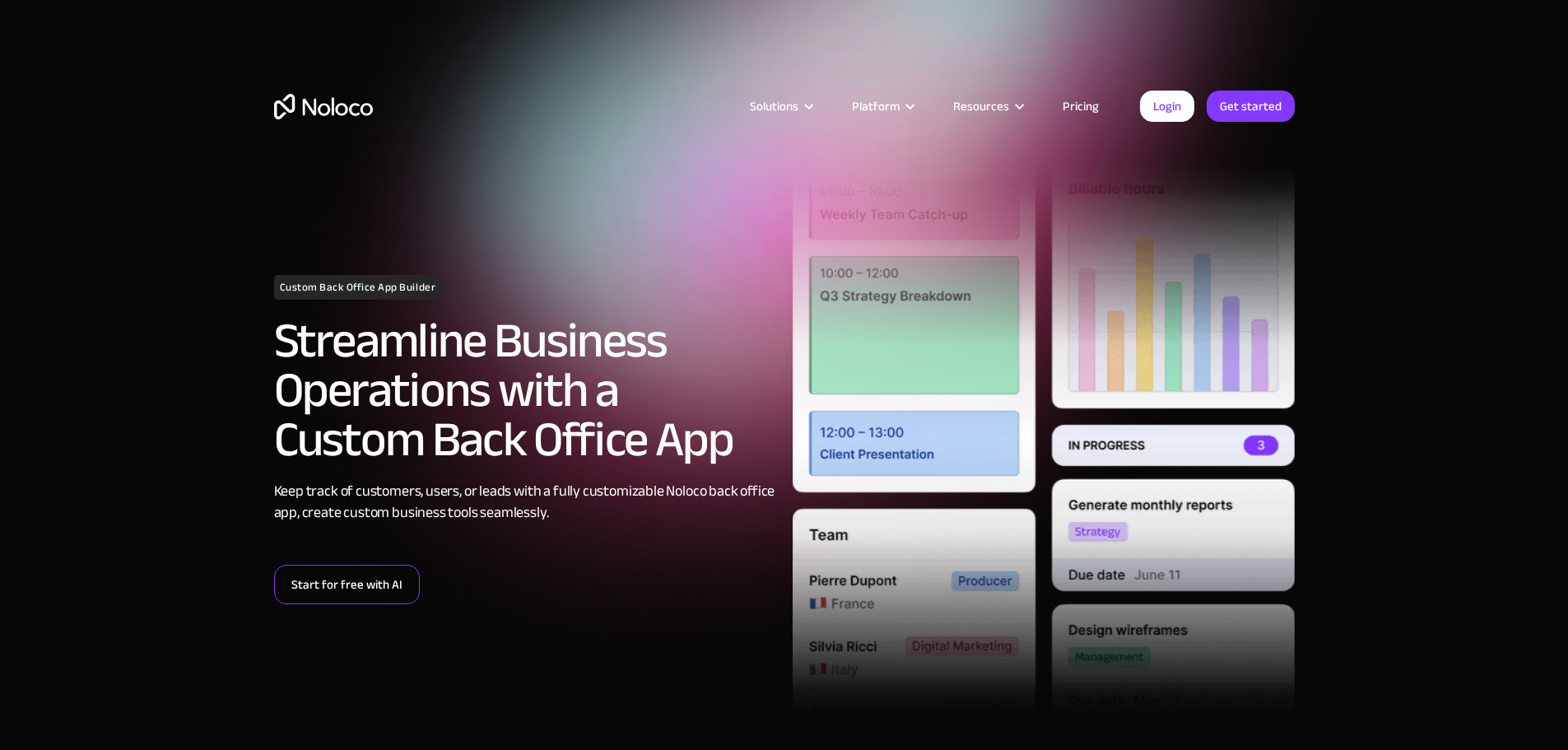
click at [351, 581] on link "Start for free with AI" at bounding box center [347, 584] width 146 height 40
